Goal: Task Accomplishment & Management: Use online tool/utility

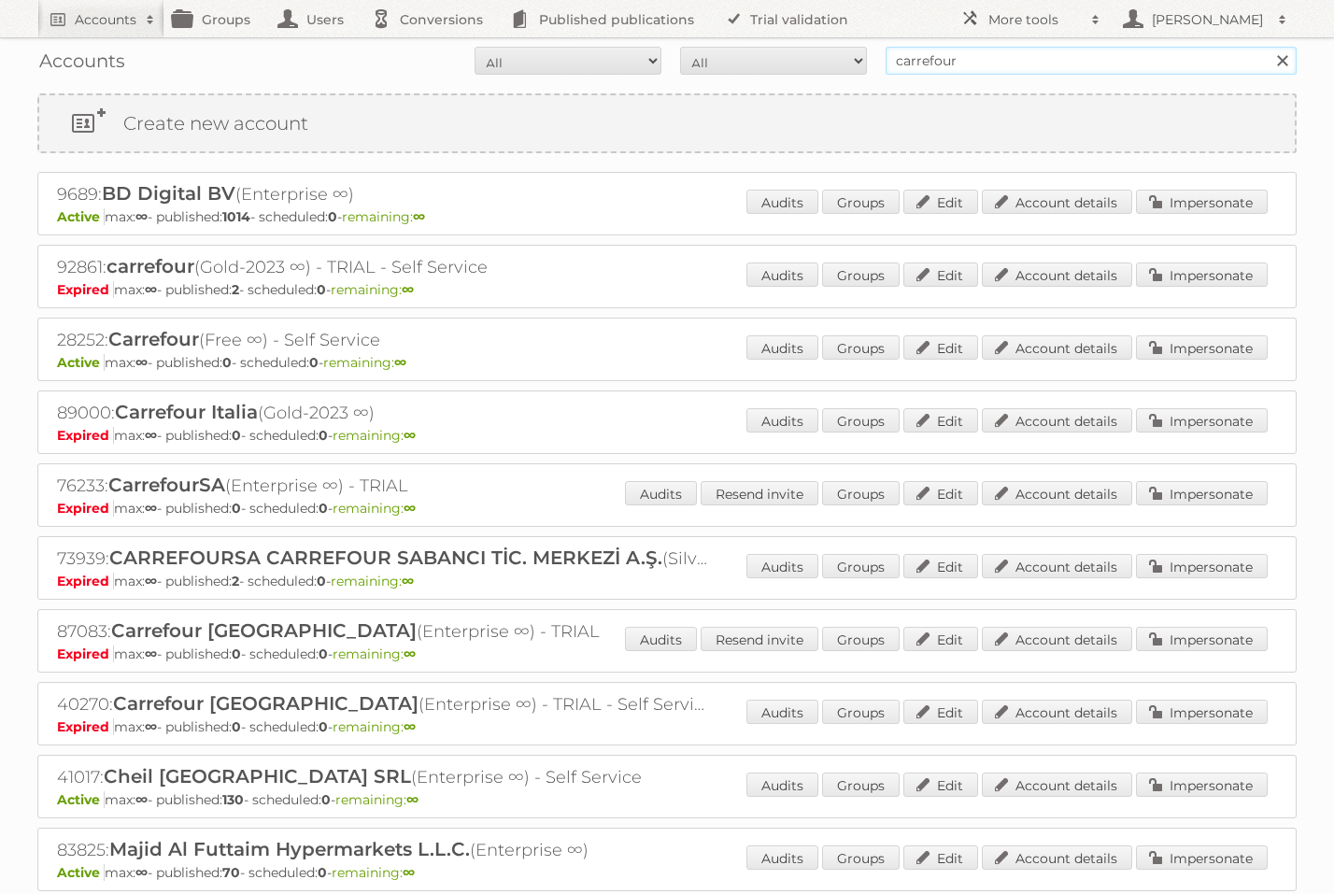
click at [948, 67] on input "carrefour" at bounding box center [1091, 61] width 411 height 28
type input "publitas felix"
click at [1282, 61] on input "Search" at bounding box center [1282, 61] width 28 height 28
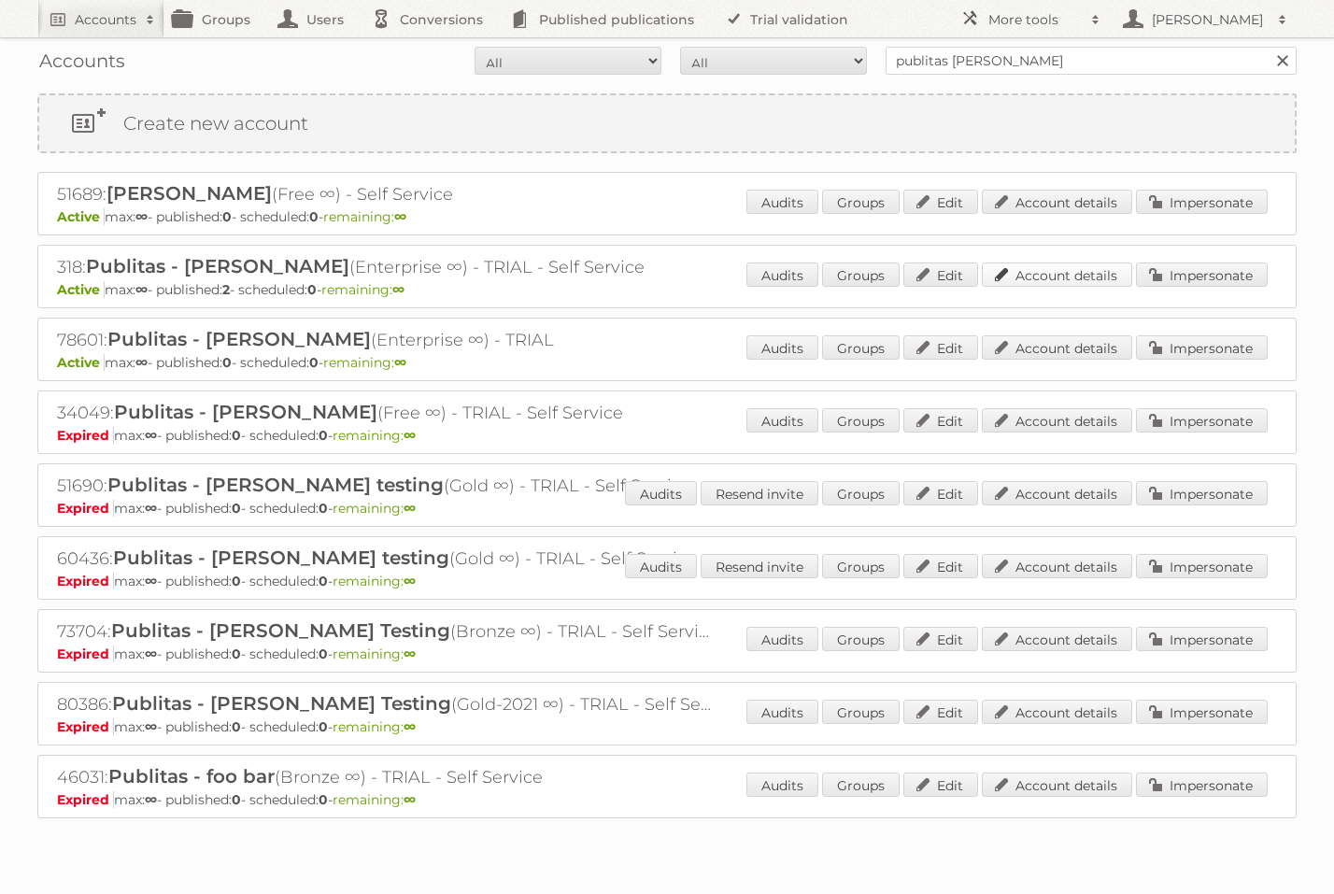
click at [1088, 280] on link "Account details" at bounding box center [1057, 275] width 150 height 24
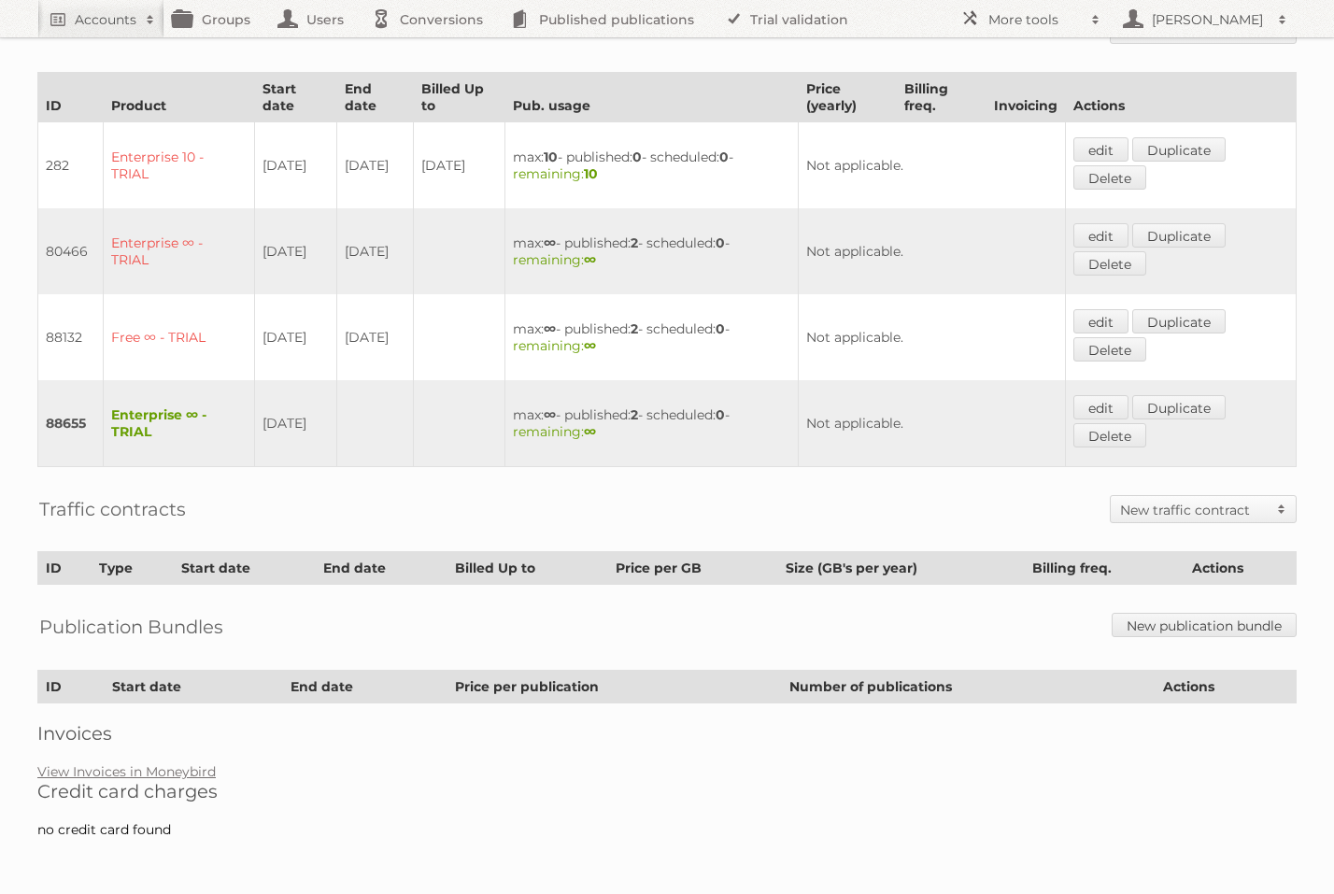
scroll to position [467, 0]
click at [1158, 518] on h2 "New traffic contract" at bounding box center [1194, 511] width 148 height 19
click at [1146, 556] on link "Traffic bundle" at bounding box center [1204, 543] width 185 height 28
click at [1177, 569] on link "Traffic per GB" at bounding box center [1204, 571] width 185 height 28
click at [1156, 573] on link "Traffic per GB" at bounding box center [1204, 571] width 185 height 28
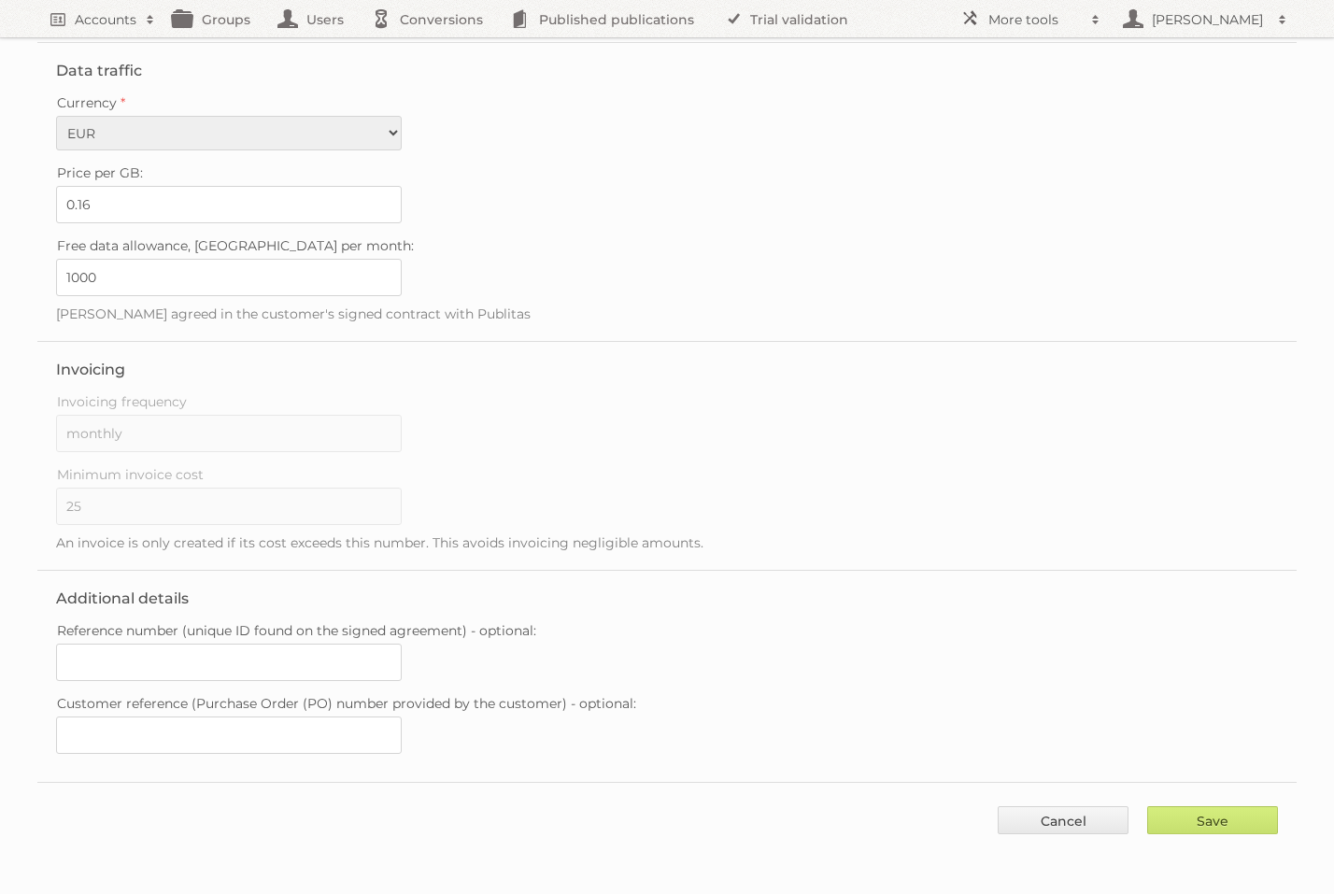
scroll to position [264, 0]
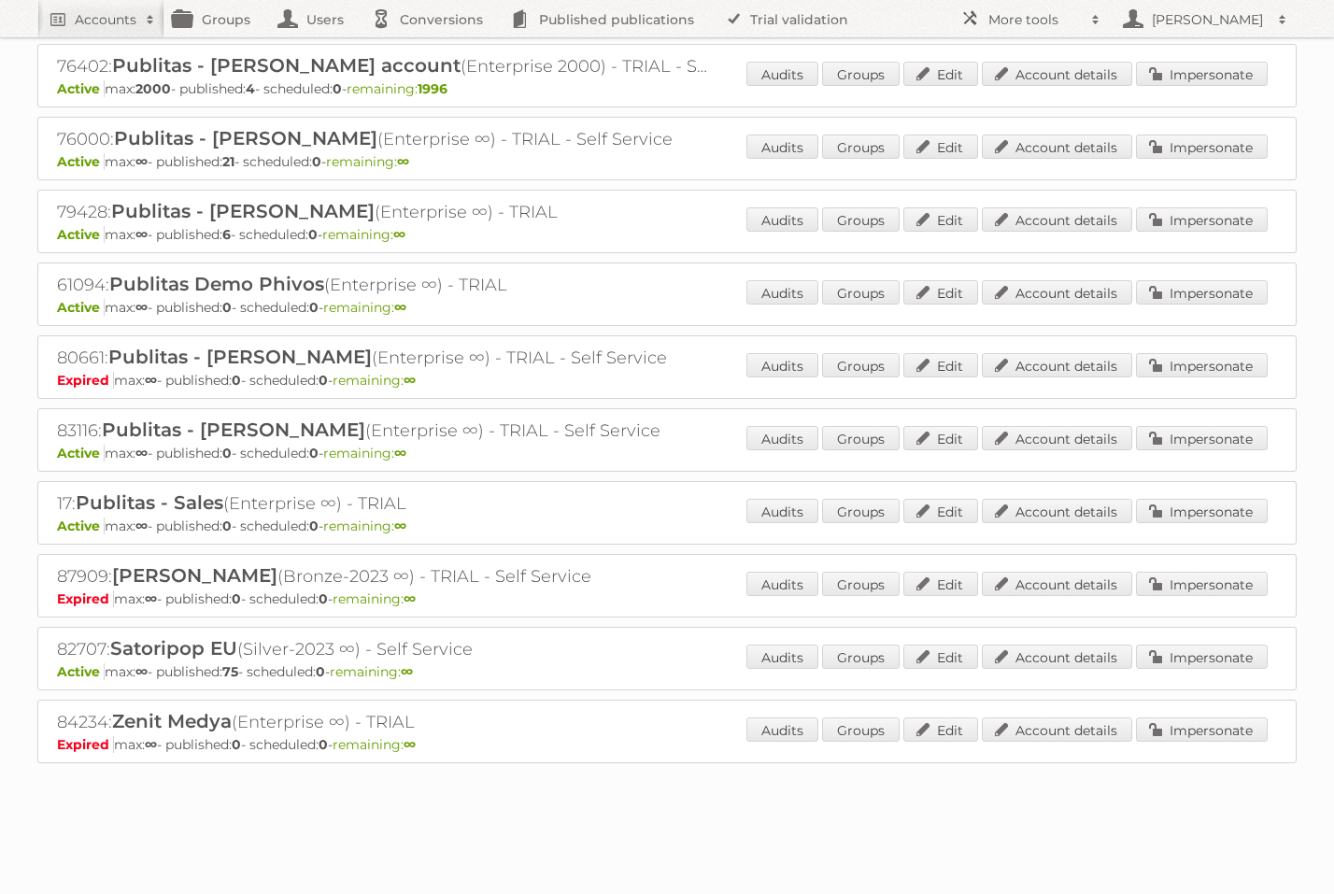
scroll to position [1003, 0]
